Goal: Task Accomplishment & Management: Complete application form

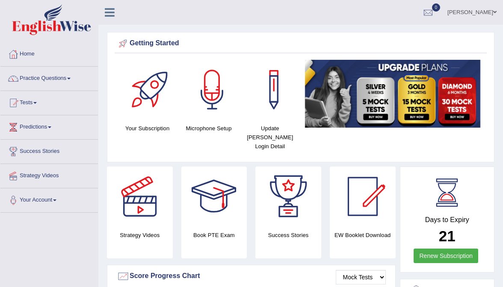
click at [471, 10] on link "Prama Mrittika Roy" at bounding box center [472, 11] width 62 height 22
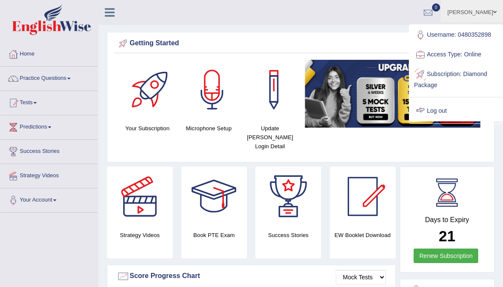
click at [426, 111] on div at bounding box center [420, 111] width 13 height 13
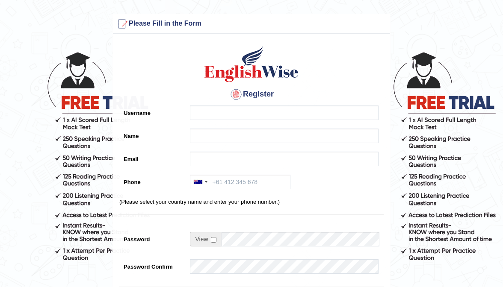
click at [226, 100] on h4 "Register" at bounding box center [251, 95] width 264 height 14
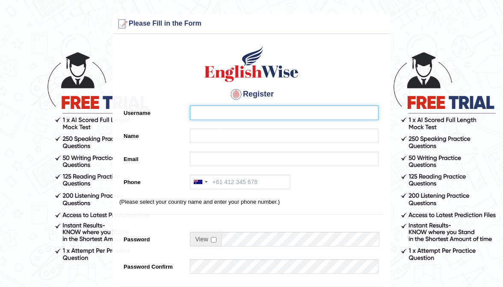
click at [213, 117] on input "Username" at bounding box center [284, 113] width 188 height 15
type input "0416031414"
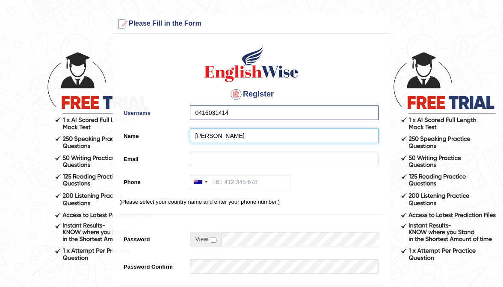
type input "[PERSON_NAME]"
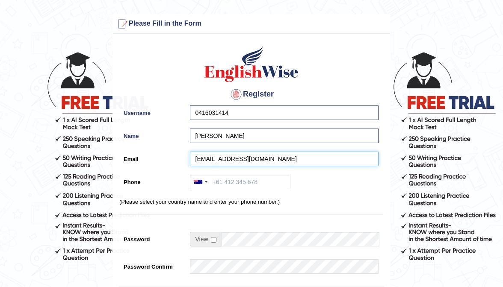
type input "neha1477sharma@gmail.com"
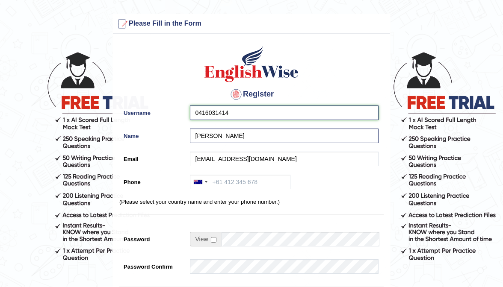
click at [243, 110] on input "0416031414" at bounding box center [284, 113] width 188 height 15
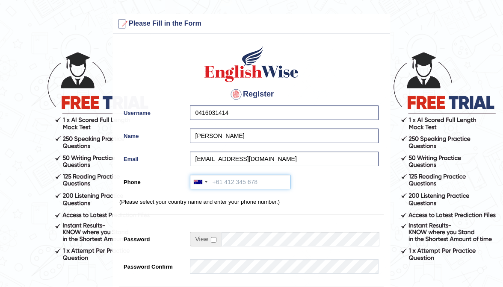
paste input "0416031414"
type input "0416031414"
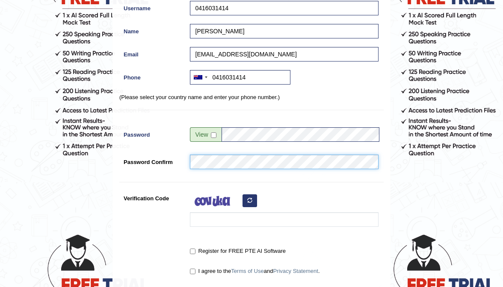
scroll to position [104, 0]
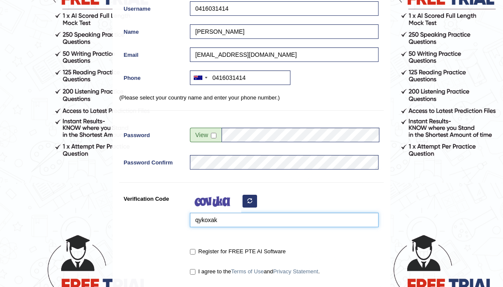
type input "qykoxak"
click at [194, 249] on input "Register for FREE PTE AI Software" at bounding box center [193, 252] width 6 height 6
checkbox input "true"
click at [191, 275] on label "I agree to the Terms of Use and Privacy Statement ." at bounding box center [255, 271] width 130 height 9
click at [191, 275] on input "I agree to the Terms of Use and Privacy Statement ." at bounding box center [193, 272] width 6 height 6
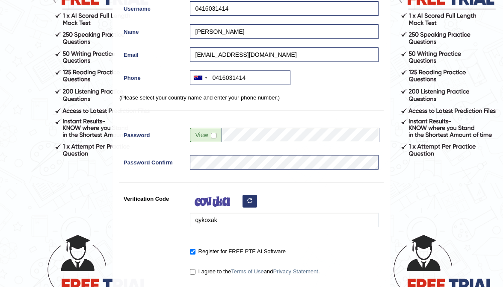
checkbox input "true"
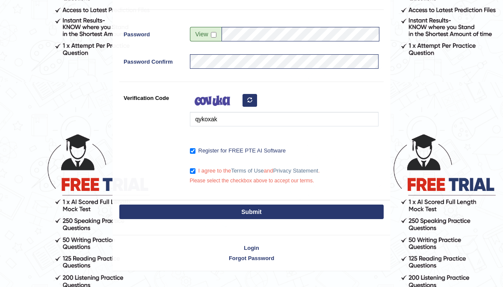
scroll to position [213, 0]
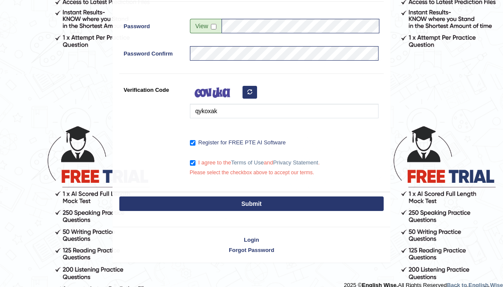
click at [237, 197] on button "Submit" at bounding box center [251, 204] width 264 height 15
type input "+61416031414"
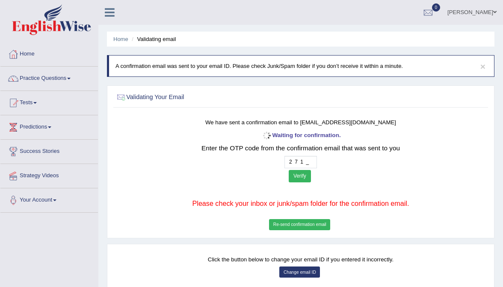
type input "2 7 1 7"
click at [309, 174] on button "Verify" at bounding box center [299, 176] width 22 height 12
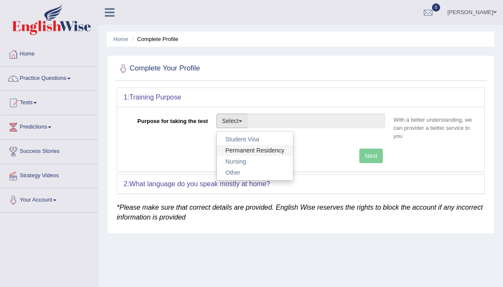
click at [244, 148] on link "Permanent Residency" at bounding box center [255, 150] width 76 height 11
type input "Permanent Residency"
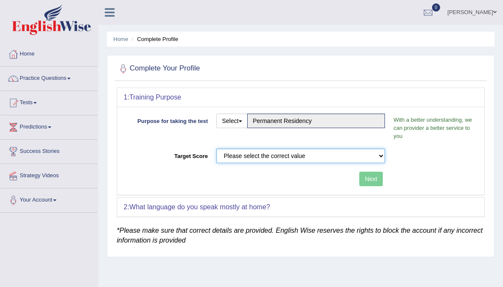
select select "79"
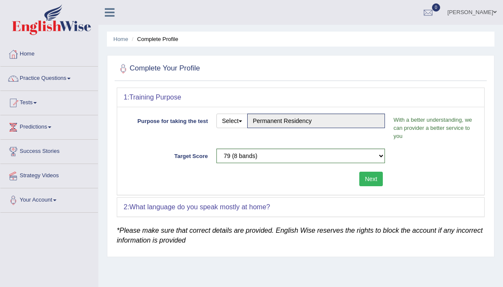
click at [365, 178] on button "Next" at bounding box center [371, 179] width 24 height 15
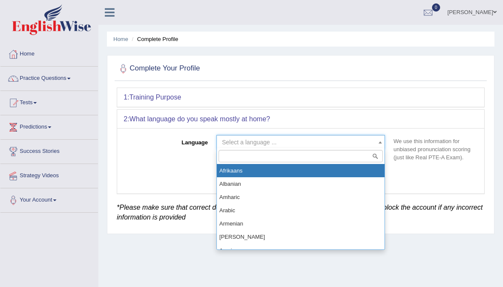
click at [259, 135] on span "Select a language ..." at bounding box center [300, 142] width 168 height 15
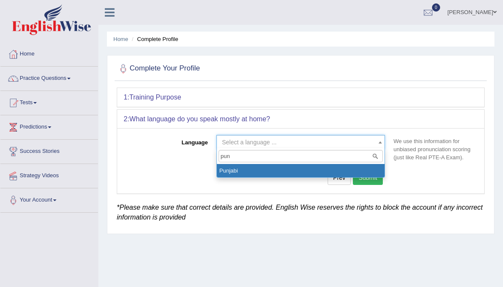
type input "punj"
select select "Punjabi"
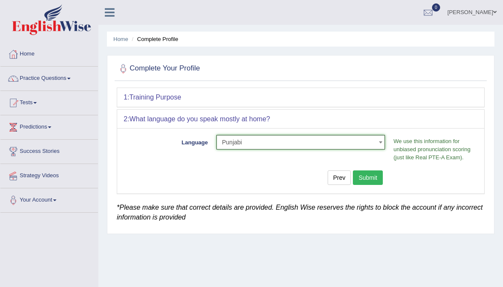
click at [373, 181] on button "Submit" at bounding box center [368, 177] width 30 height 15
